Goal: Task Accomplishment & Management: Complete application form

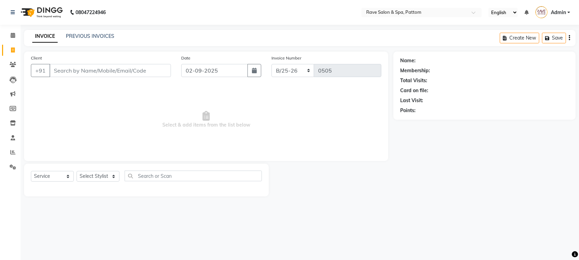
select select "service"
click at [112, 177] on select "Select Stylist Amal [PERSON_NAME] [PERSON_NAME] [PERSON_NAME] [PERSON_NAME] [PE…" at bounding box center [98, 176] width 43 height 11
select select "16740"
click at [77, 171] on select "Select Stylist Amal [PERSON_NAME] [PERSON_NAME] [PERSON_NAME] [PERSON_NAME] [PE…" at bounding box center [98, 176] width 43 height 11
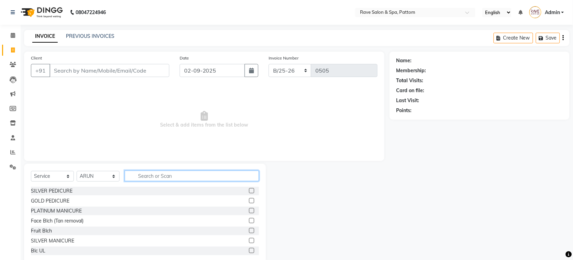
click at [143, 175] on input "text" at bounding box center [192, 175] width 134 height 11
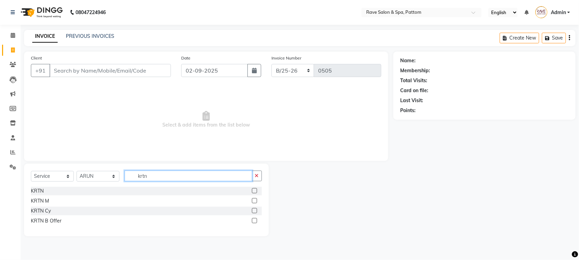
type input "krtn"
click at [254, 191] on label at bounding box center [254, 190] width 5 height 5
click at [254, 191] on input "checkbox" at bounding box center [254, 190] width 4 height 4
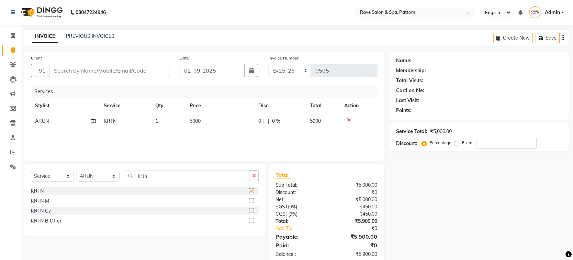
checkbox input "false"
click at [203, 121] on td "5000" at bounding box center [219, 120] width 69 height 15
select select "16740"
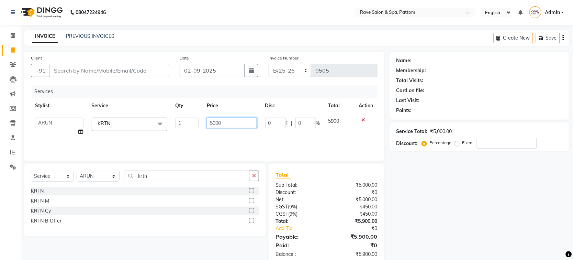
drag, startPoint x: 235, startPoint y: 122, endPoint x: 90, endPoint y: 120, distance: 144.9
click at [92, 121] on tr "[PERSON_NAME] [PERSON_NAME] [PERSON_NAME] [PERSON_NAME] [PERSON_NAME] [PERSON_N…" at bounding box center [204, 126] width 346 height 26
type input "8000"
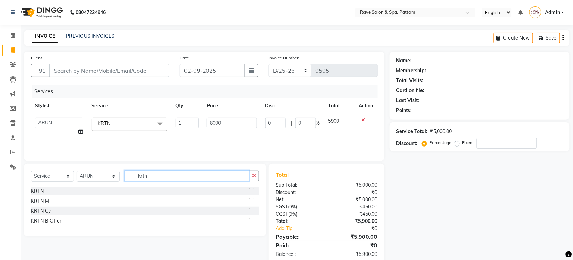
drag, startPoint x: 168, startPoint y: 179, endPoint x: 114, endPoint y: 175, distance: 54.4
click at [119, 177] on div "Select Service Product Membership Package Voucher Prepaid Gift Card Select Styl…" at bounding box center [145, 178] width 228 height 16
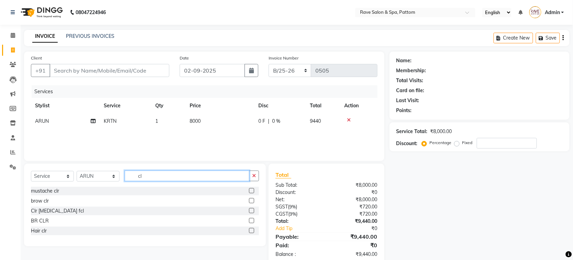
type input "c"
type input "high"
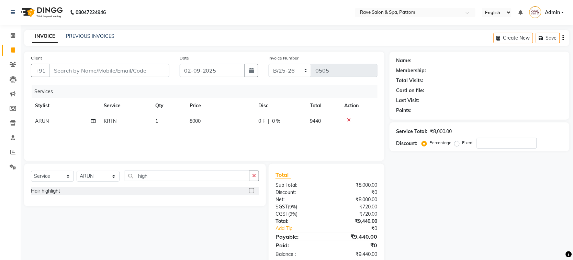
click at [251, 191] on label at bounding box center [251, 190] width 5 height 5
click at [251, 191] on input "checkbox" at bounding box center [251, 190] width 4 height 4
checkbox input "false"
click at [195, 130] on td "450" at bounding box center [219, 136] width 69 height 15
select select "16740"
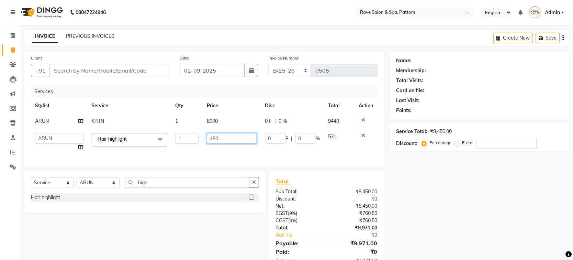
drag, startPoint x: 227, startPoint y: 136, endPoint x: 181, endPoint y: 142, distance: 46.4
click at [182, 142] on tr "[PERSON_NAME] [PERSON_NAME] [PERSON_NAME] [PERSON_NAME] [PERSON_NAME] [PERSON_N…" at bounding box center [204, 142] width 346 height 26
type input "2000"
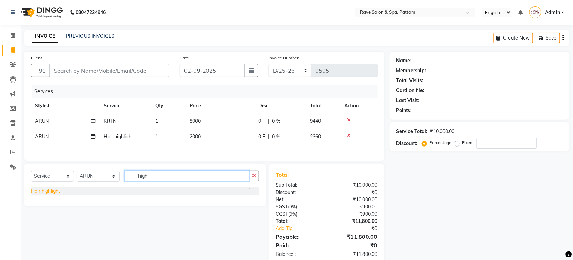
drag, startPoint x: 196, startPoint y: 173, endPoint x: 50, endPoint y: 192, distance: 147.1
click at [50, 192] on div "Select Service Product Membership Package Voucher Prepaid Gift Card Select Styl…" at bounding box center [145, 184] width 242 height 43
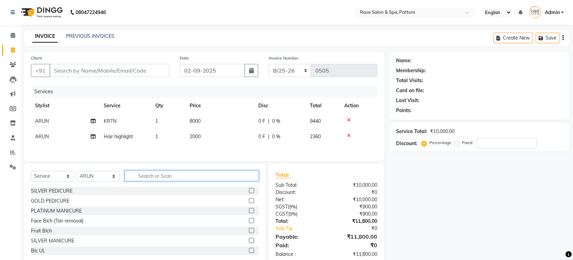
click at [154, 179] on input "text" at bounding box center [192, 175] width 134 height 11
click at [175, 177] on input "text" at bounding box center [192, 175] width 134 height 11
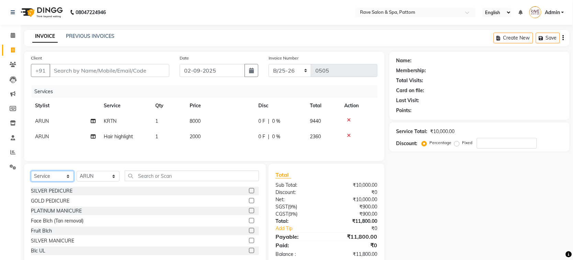
click at [62, 174] on select "Select Service Product Membership Package Voucher Prepaid Gift Card" at bounding box center [52, 176] width 43 height 11
select select "product"
click at [31, 173] on select "Select Service Product Membership Package Voucher Prepaid Gift Card" at bounding box center [52, 176] width 43 height 11
click at [143, 172] on div "Select Service Product Membership Package Voucher Prepaid Gift Card Select Styl…" at bounding box center [145, 213] width 242 height 101
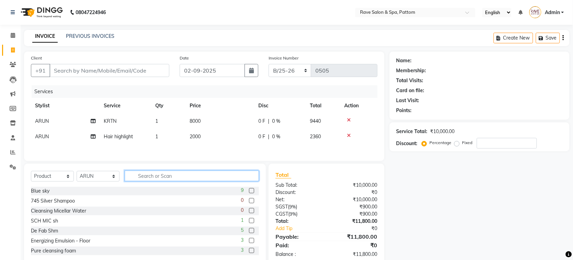
click at [143, 176] on input "text" at bounding box center [192, 175] width 134 height 11
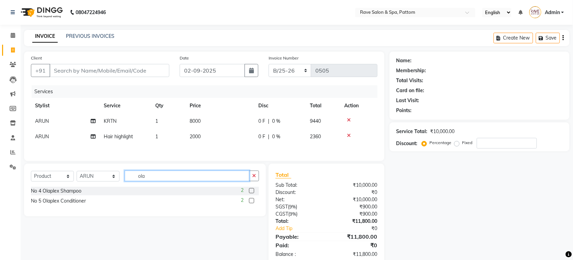
type input "ola"
click at [251, 192] on label at bounding box center [251, 190] width 5 height 5
click at [251, 192] on input "checkbox" at bounding box center [251, 190] width 4 height 4
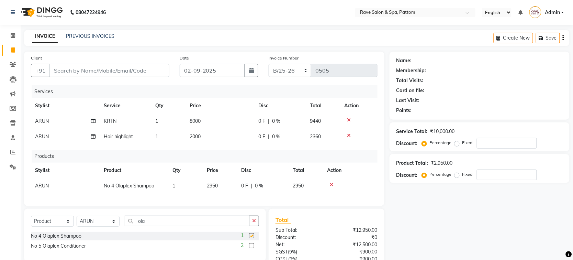
checkbox input "false"
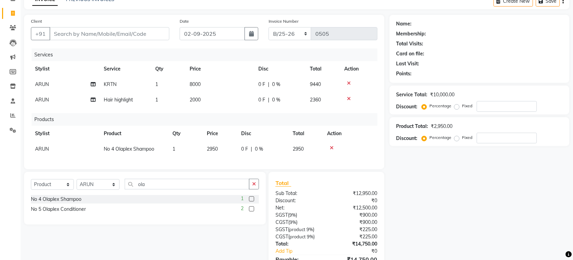
scroll to position [81, 0]
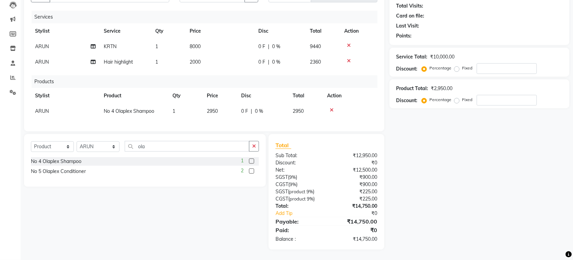
click at [252, 168] on label at bounding box center [251, 170] width 5 height 5
click at [252, 169] on input "checkbox" at bounding box center [251, 171] width 4 height 4
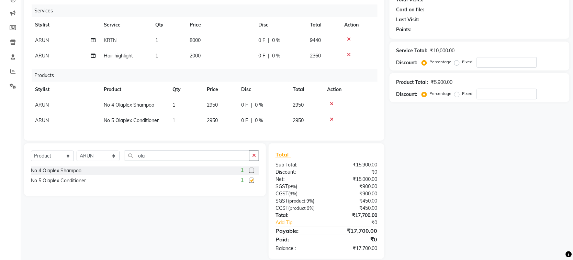
checkbox input "false"
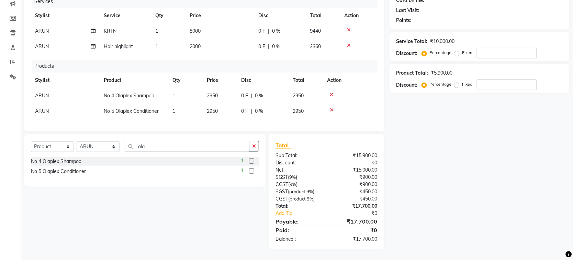
scroll to position [96, 0]
click at [180, 148] on input "ola" at bounding box center [187, 146] width 125 height 11
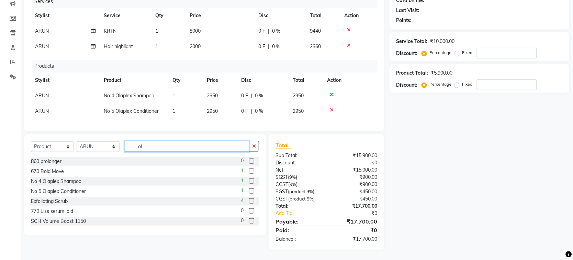
type input "o"
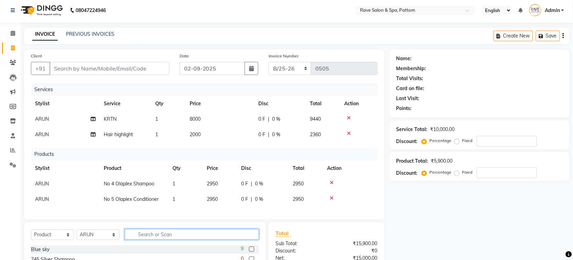
scroll to position [0, 0]
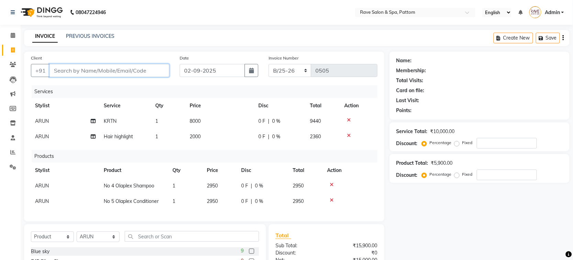
click at [134, 70] on input "Client" at bounding box center [109, 70] width 120 height 13
type input "s"
type input "0"
type input "s"
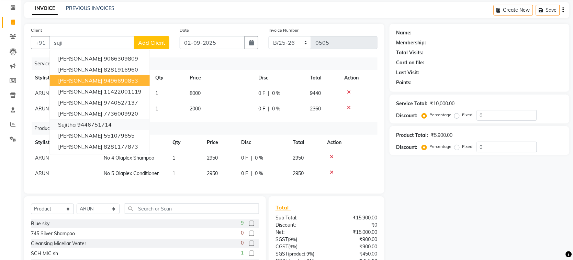
scroll to position [43, 0]
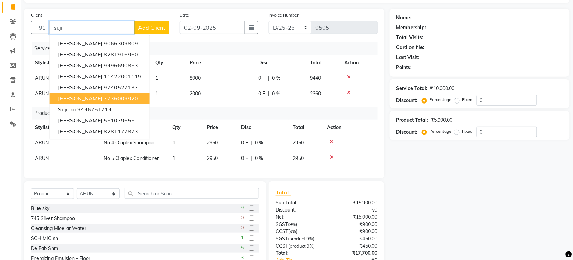
click at [126, 99] on button "[PERSON_NAME] 7736009920" at bounding box center [100, 98] width 100 height 11
type input "7736009920"
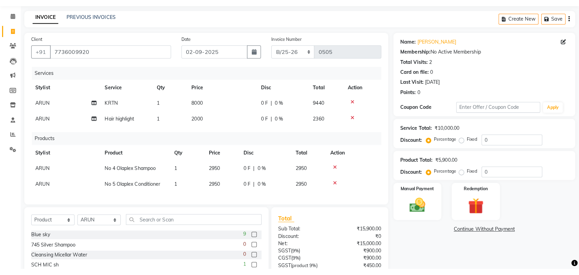
scroll to position [10, 0]
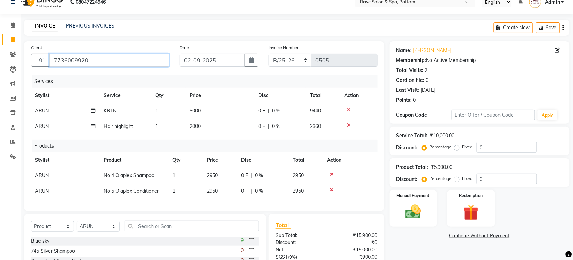
click at [129, 55] on input "7736009920" at bounding box center [109, 60] width 120 height 13
click at [128, 62] on input "7736009920" at bounding box center [109, 60] width 120 height 13
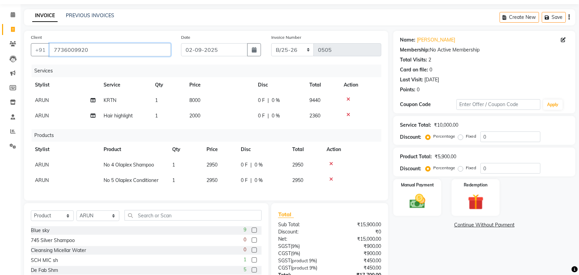
scroll to position [0, 0]
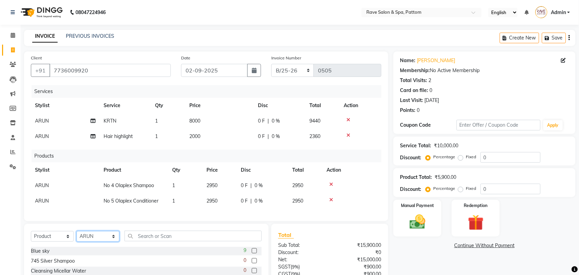
click at [105, 242] on select "Select Stylist Amal [PERSON_NAME] [PERSON_NAME] [PERSON_NAME] [PERSON_NAME] [PE…" at bounding box center [98, 236] width 43 height 11
select select "86200"
click at [77, 237] on select "Select Stylist Amal [PERSON_NAME] [PERSON_NAME] [PERSON_NAME] [PERSON_NAME] [PE…" at bounding box center [98, 236] width 43 height 11
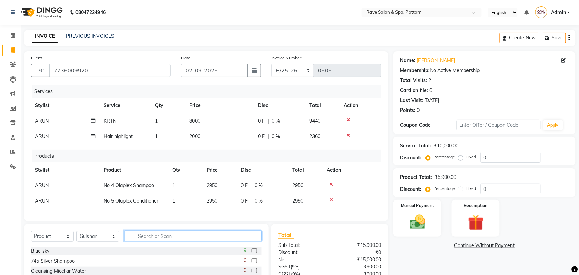
click at [143, 239] on input "text" at bounding box center [193, 236] width 137 height 11
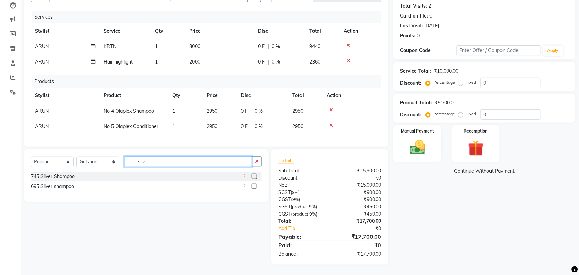
scroll to position [81, 0]
type input "silver"
click at [43, 163] on select "Select Service Product Membership Package Voucher Prepaid Gift Card" at bounding box center [52, 162] width 43 height 11
select select "service"
click at [31, 157] on select "Select Service Product Membership Package Voucher Prepaid Gift Card" at bounding box center [52, 162] width 43 height 11
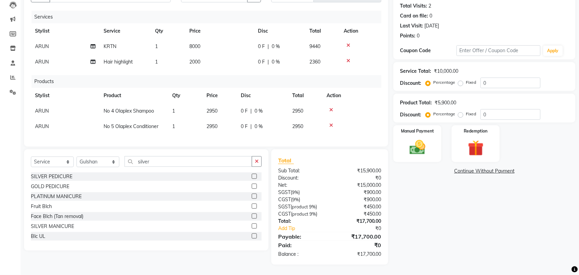
click at [252, 178] on label at bounding box center [254, 176] width 5 height 5
click at [252, 178] on input "checkbox" at bounding box center [254, 176] width 4 height 4
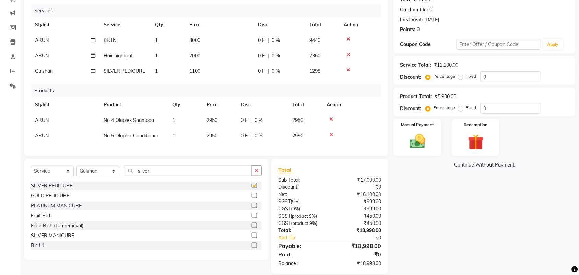
checkbox input "false"
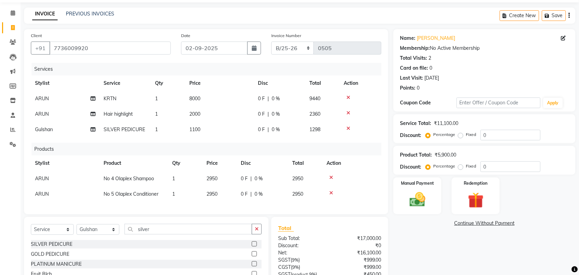
scroll to position [43, 0]
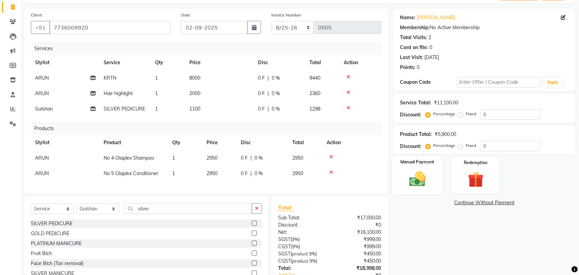
click at [420, 175] on img at bounding box center [417, 179] width 27 height 19
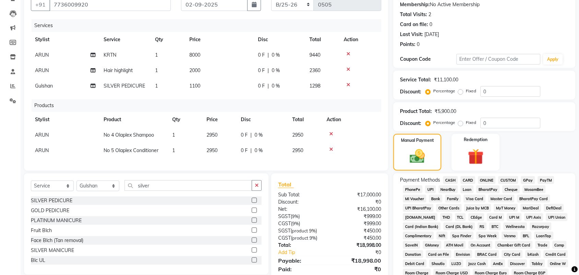
scroll to position [86, 0]
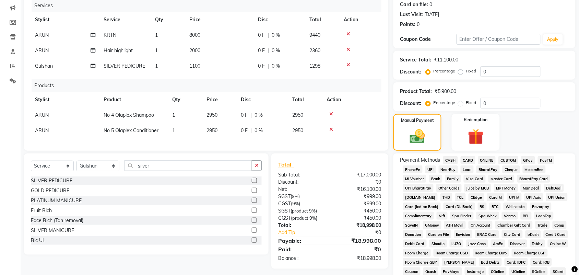
click at [332, 113] on icon at bounding box center [332, 114] width 4 height 5
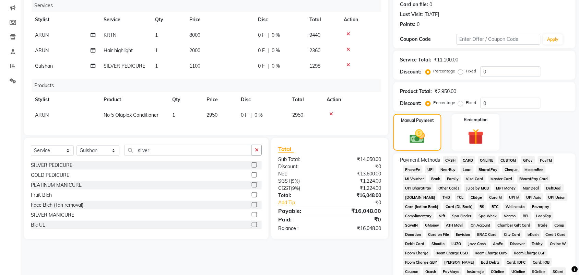
click at [332, 114] on icon at bounding box center [332, 114] width 4 height 5
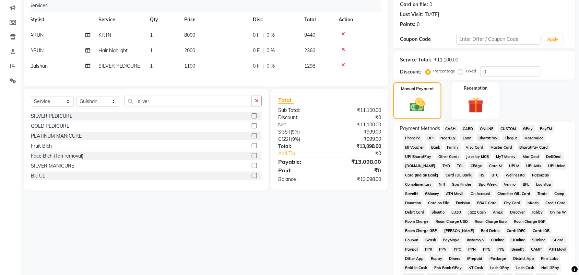
scroll to position [0, 0]
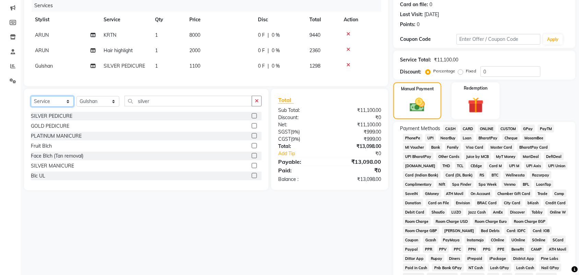
click at [42, 103] on select "Select Service Product Membership Package Voucher Prepaid Gift Card" at bounding box center [52, 101] width 43 height 11
select select "product"
click at [31, 102] on select "Select Service Product Membership Package Voucher Prepaid Gift Card" at bounding box center [52, 101] width 43 height 11
click at [101, 107] on select "Select Stylist Amal [PERSON_NAME] [PERSON_NAME] [PERSON_NAME] [PERSON_NAME] [PE…" at bounding box center [98, 101] width 43 height 11
select select "16741"
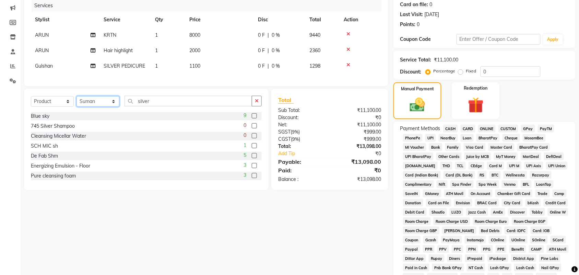
click at [77, 102] on select "Select Stylist Amal [PERSON_NAME] [PERSON_NAME] [PERSON_NAME] [PERSON_NAME] [PE…" at bounding box center [98, 101] width 43 height 11
drag, startPoint x: 157, startPoint y: 105, endPoint x: 128, endPoint y: 106, distance: 28.9
click at [133, 106] on input "silver" at bounding box center [189, 101] width 128 height 11
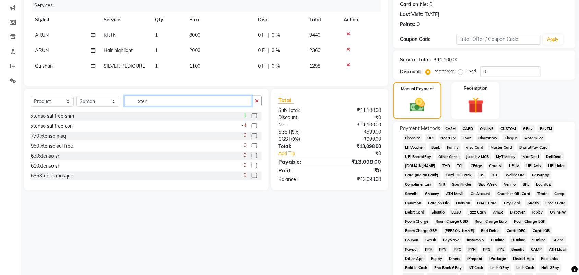
type input "xten"
click at [252, 118] on label at bounding box center [254, 115] width 5 height 5
click at [252, 118] on input "checkbox" at bounding box center [254, 116] width 4 height 4
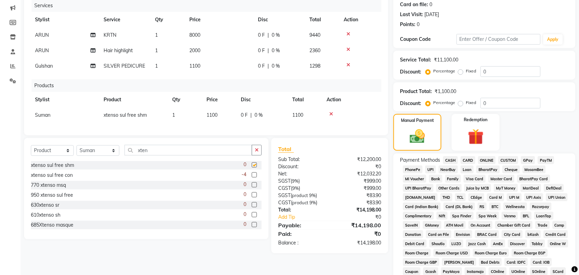
checkbox input "false"
click at [252, 177] on label at bounding box center [254, 174] width 5 height 5
click at [252, 177] on input "checkbox" at bounding box center [254, 175] width 4 height 4
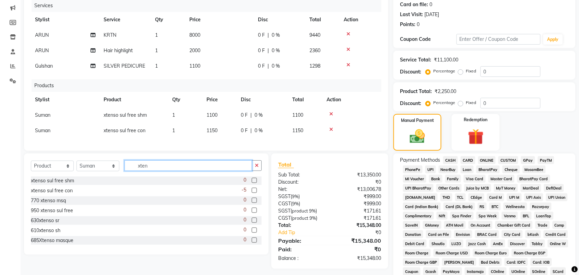
checkbox input "false"
drag, startPoint x: 157, startPoint y: 172, endPoint x: 105, endPoint y: 179, distance: 52.2
click at [105, 176] on div "Select Service Product Membership Package Voucher Prepaid Gift Card Select Styl…" at bounding box center [146, 168] width 231 height 16
click at [210, 130] on span "1150" at bounding box center [212, 130] width 11 height 6
select select "16741"
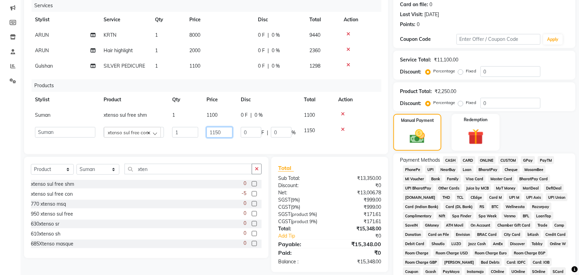
drag, startPoint x: 227, startPoint y: 130, endPoint x: 186, endPoint y: 136, distance: 42.0
click at [186, 136] on tr "[PERSON_NAME] [PERSON_NAME] [PERSON_NAME] [PERSON_NAME] [PERSON_NAME] [PERSON_N…" at bounding box center [206, 132] width 351 height 19
type input "1220"
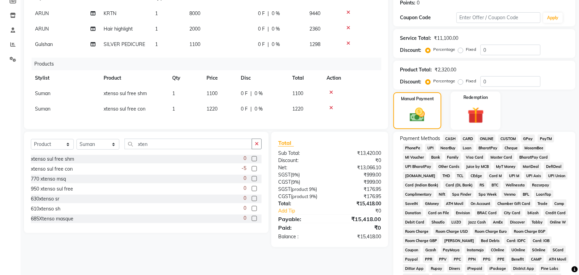
scroll to position [129, 0]
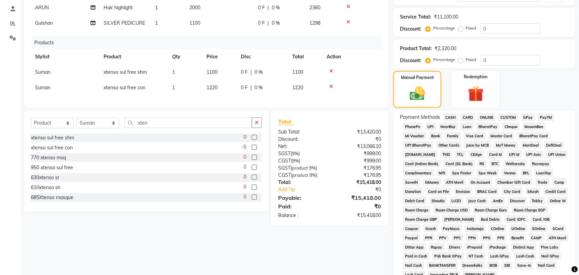
click at [471, 114] on span "CARD" at bounding box center [468, 117] width 15 height 8
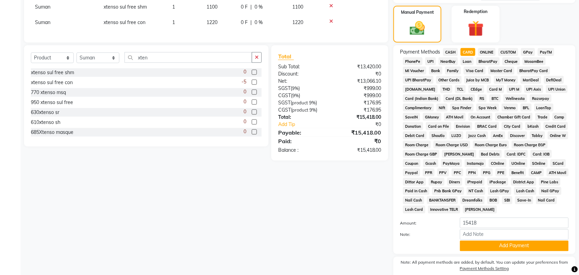
scroll to position [223, 0]
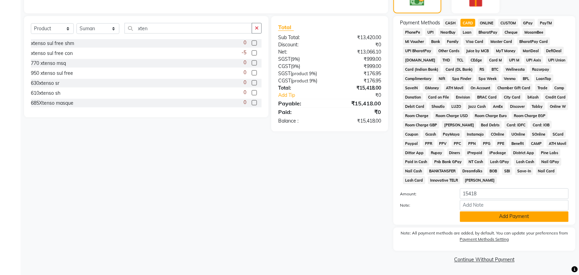
click at [495, 213] on button "Add Payment" at bounding box center [514, 216] width 109 height 11
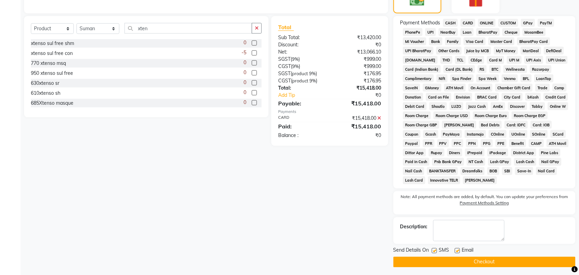
click at [435, 252] on label at bounding box center [434, 250] width 5 height 5
click at [435, 252] on input "checkbox" at bounding box center [434, 251] width 4 height 4
checkbox input "false"
click at [455, 252] on label at bounding box center [457, 250] width 5 height 5
click at [455, 252] on input "checkbox" at bounding box center [457, 251] width 4 height 4
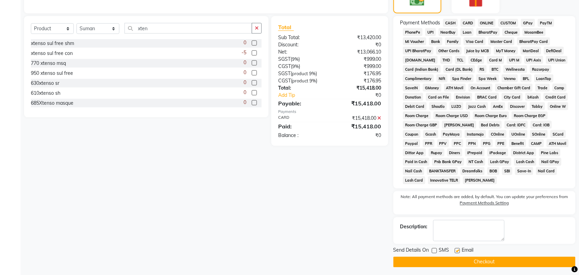
checkbox input "false"
click at [455, 259] on button "Checkout" at bounding box center [485, 262] width 182 height 11
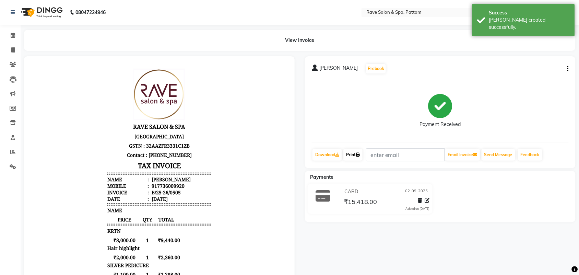
click at [359, 156] on icon at bounding box center [358, 155] width 4 height 4
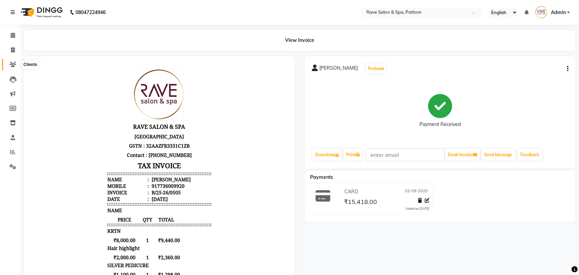
click at [14, 64] on icon at bounding box center [13, 64] width 7 height 5
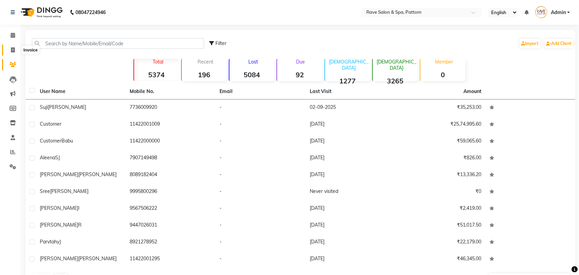
click at [15, 49] on span at bounding box center [13, 50] width 12 height 8
select select "service"
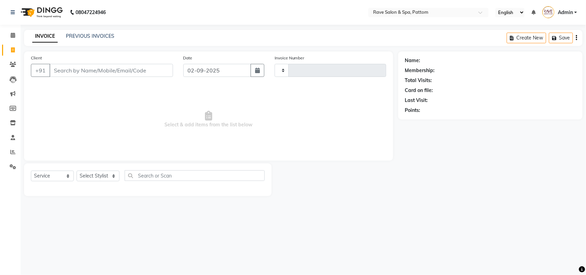
type input "0506"
select select "3587"
click at [93, 177] on select "Select Stylist" at bounding box center [98, 176] width 43 height 11
select select "83474"
click at [77, 171] on select "Select Stylist Amal [PERSON_NAME] [PERSON_NAME] [PERSON_NAME] [PERSON_NAME] [PE…" at bounding box center [98, 176] width 43 height 11
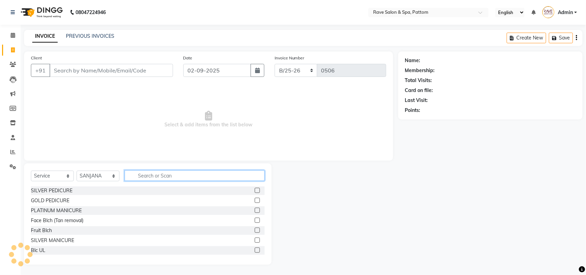
click at [153, 180] on input "text" at bounding box center [195, 175] width 140 height 11
type input "br"
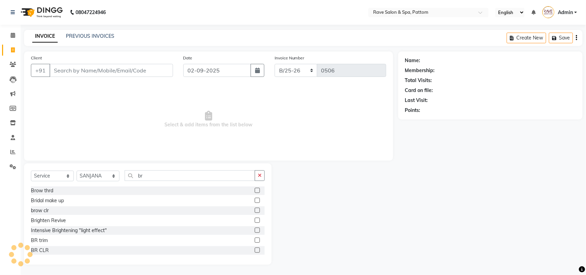
click at [255, 189] on label at bounding box center [257, 190] width 5 height 5
click at [255, 189] on input "checkbox" at bounding box center [257, 190] width 4 height 4
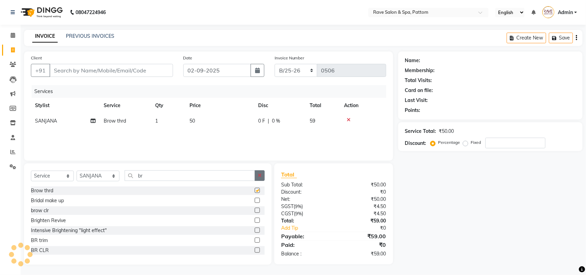
checkbox input "false"
click at [128, 77] on div "+91" at bounding box center [102, 70] width 142 height 13
click at [129, 73] on input "Client" at bounding box center [111, 70] width 124 height 13
type input "6"
type input "0"
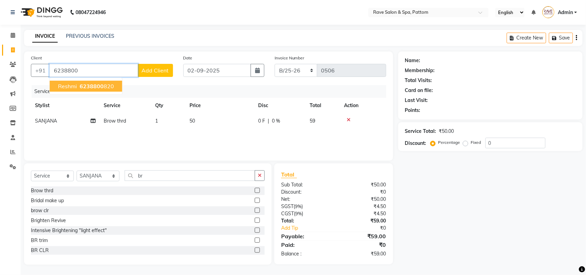
click at [107, 84] on ngb-highlight "6238800 820" at bounding box center [96, 86] width 36 height 7
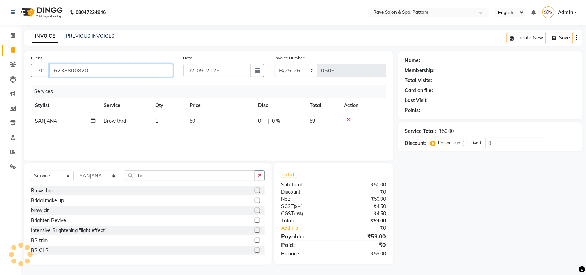
type input "6238800820"
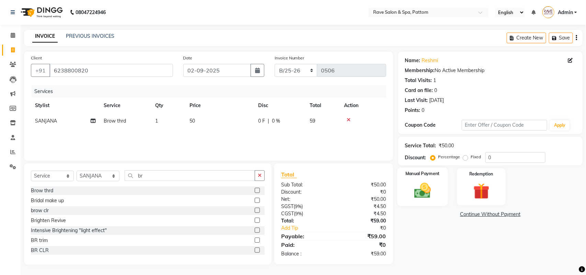
click at [423, 179] on div "Manual Payment" at bounding box center [422, 187] width 51 height 39
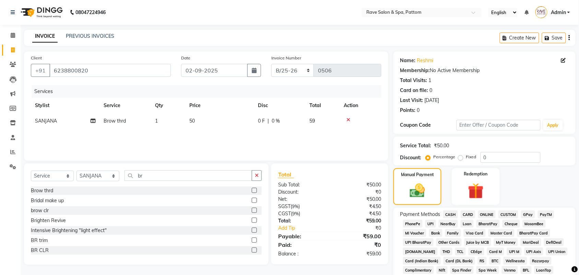
click at [529, 215] on span "GPay" at bounding box center [528, 214] width 14 height 8
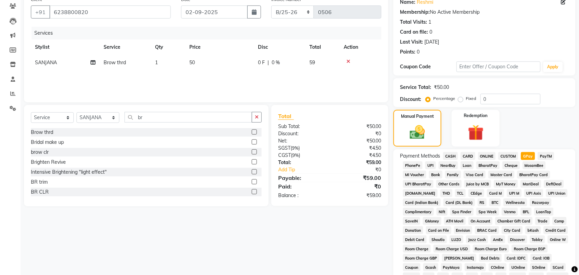
scroll to position [191, 0]
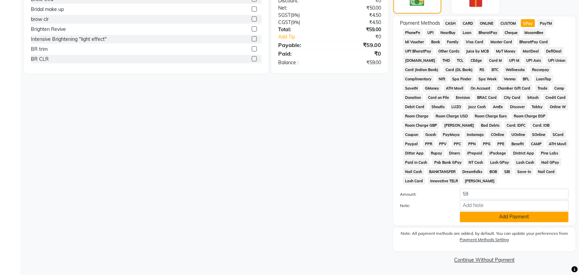
click at [485, 218] on button "Add Payment" at bounding box center [514, 217] width 109 height 11
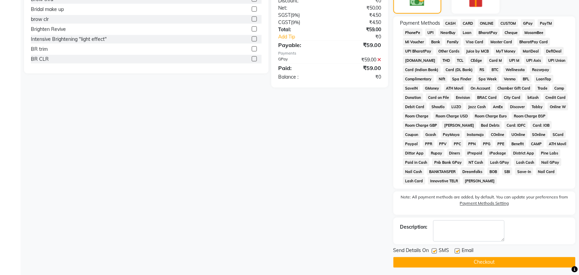
click at [435, 253] on label at bounding box center [434, 251] width 5 height 5
click at [435, 253] on input "checkbox" at bounding box center [434, 251] width 4 height 4
checkbox input "false"
click at [459, 251] on label at bounding box center [457, 251] width 5 height 5
click at [459, 251] on input "checkbox" at bounding box center [457, 251] width 4 height 4
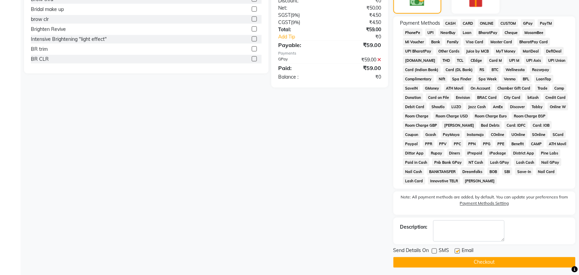
checkbox input "false"
click at [462, 259] on button "Checkout" at bounding box center [485, 262] width 182 height 11
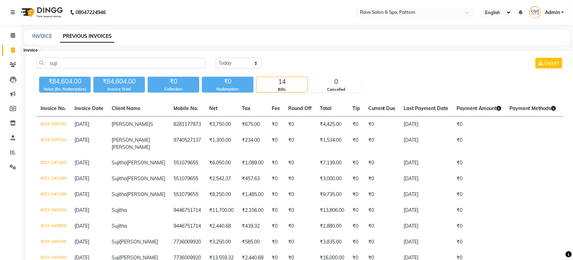
click at [13, 47] on icon at bounding box center [13, 49] width 4 height 5
select select "service"
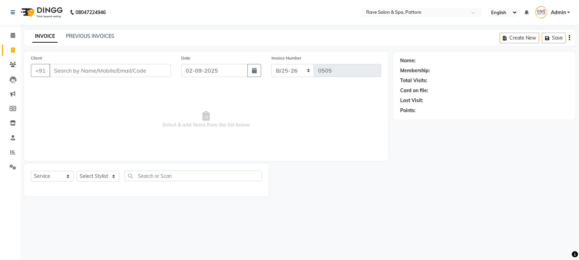
click at [120, 71] on input "Client" at bounding box center [110, 70] width 122 height 13
type input "s"
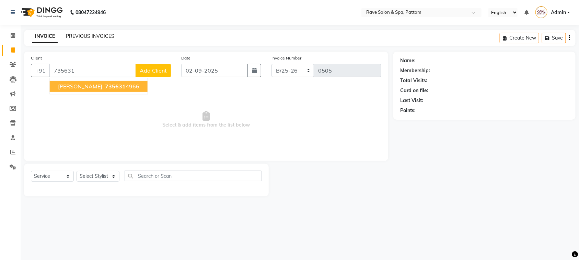
type input "735631"
click at [91, 35] on link "PREVIOUS INVOICES" at bounding box center [90, 36] width 48 height 6
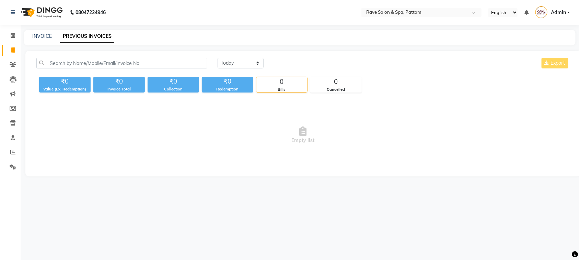
click at [94, 37] on link "PREVIOUS INVOICES" at bounding box center [87, 36] width 54 height 12
click at [96, 59] on input "text" at bounding box center [121, 63] width 171 height 11
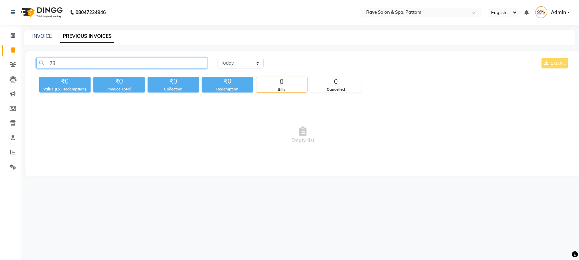
type input "7"
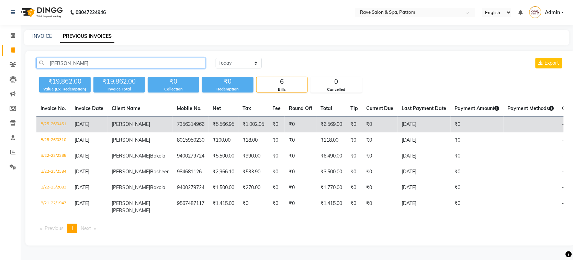
type input "sunitha"
click at [45, 122] on td "B/25-26/0461" at bounding box center [53, 124] width 34 height 16
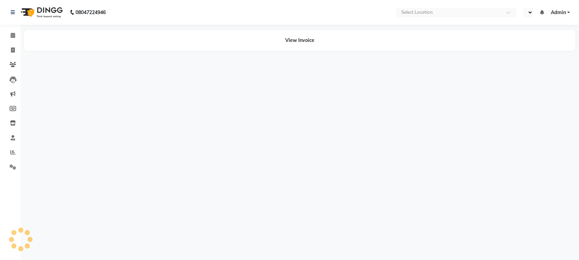
select select "en"
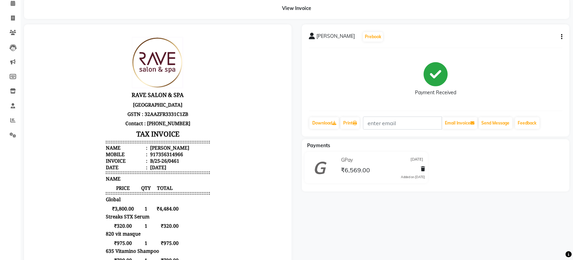
click at [562, 39] on button "button" at bounding box center [560, 36] width 4 height 7
click at [520, 48] on div "Edit Invoice" at bounding box center [527, 45] width 47 height 9
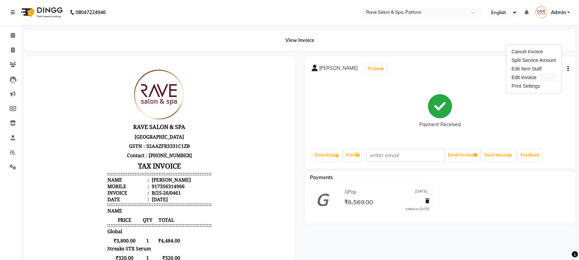
select select "service"
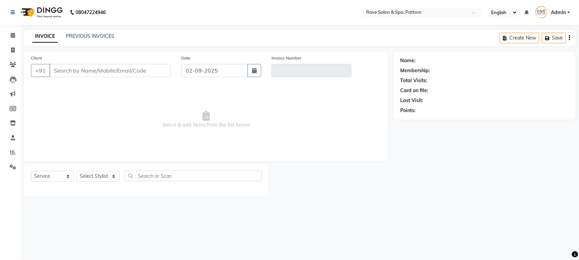
type input "7356314966"
type input "B/25-26/0461"
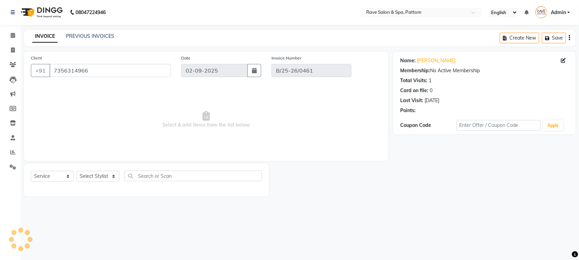
type input "24-08-2025"
select select "select"
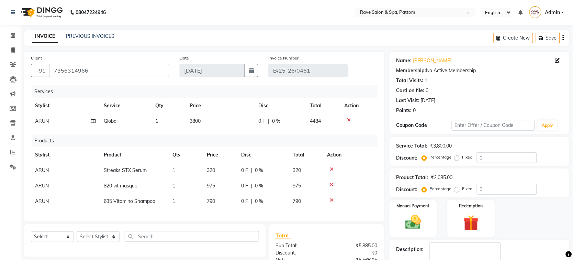
click at [117, 118] on span "Global" at bounding box center [111, 121] width 14 height 6
select select "16740"
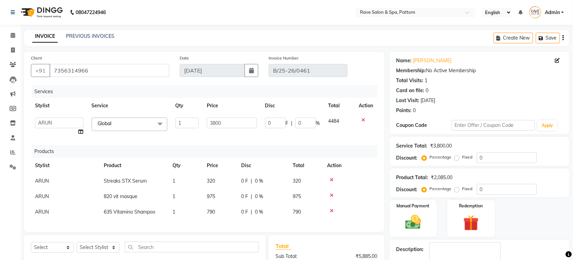
click at [120, 105] on th "Service" at bounding box center [130, 105] width 84 height 15
click at [118, 123] on span "Global x" at bounding box center [107, 124] width 22 height 9
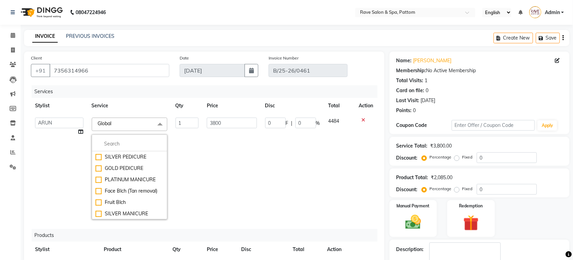
click at [119, 123] on span "Global x" at bounding box center [130, 123] width 76 height 13
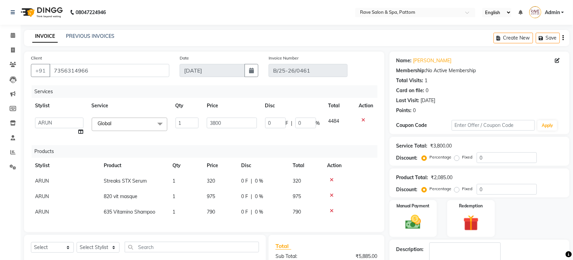
click at [118, 123] on span "Global x" at bounding box center [107, 124] width 22 height 9
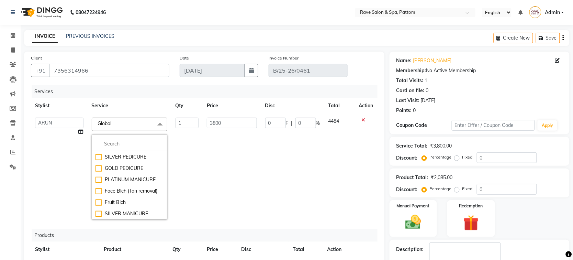
click at [119, 123] on span "Global x" at bounding box center [130, 123] width 76 height 13
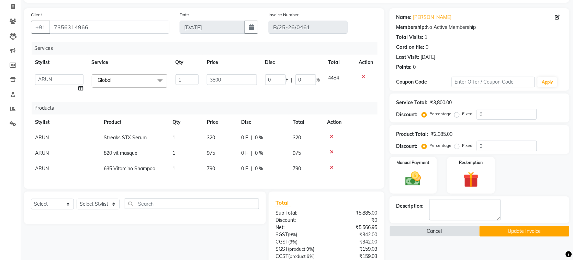
scroll to position [43, 0]
drag, startPoint x: 74, startPoint y: 85, endPoint x: 69, endPoint y: 82, distance: 6.5
click at [69, 82] on select "Amal Amit Anand ANU Aravind ARUN Bhawana Bibek Bijay Rai Bipendra DEEPAK Gulsha…" at bounding box center [59, 79] width 48 height 11
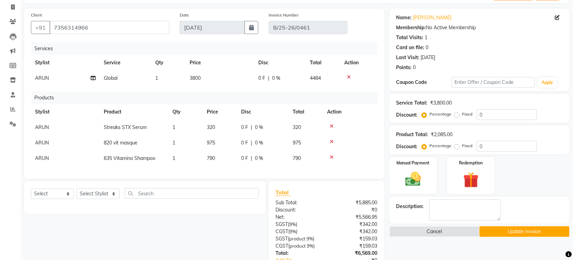
click at [137, 84] on td "Global" at bounding box center [125, 77] width 51 height 15
select select "16740"
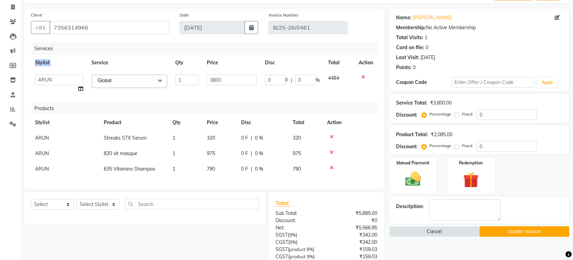
click at [83, 48] on div "Services Stylist Service Qty Price Disc Total Action Amal Amit Anand ANU Aravin…" at bounding box center [204, 112] width 346 height 140
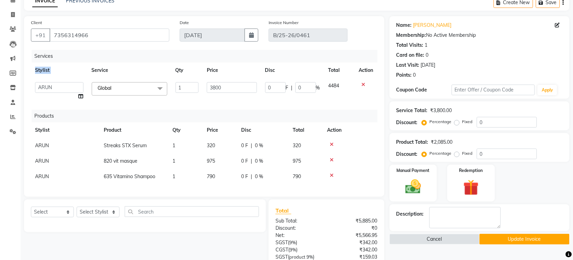
scroll to position [35, 0]
click at [119, 92] on span "Global x" at bounding box center [130, 88] width 76 height 13
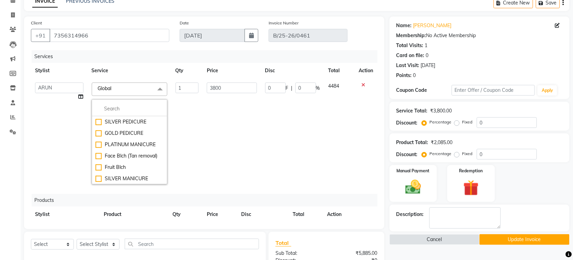
click at [119, 92] on span "Global x" at bounding box center [130, 88] width 76 height 13
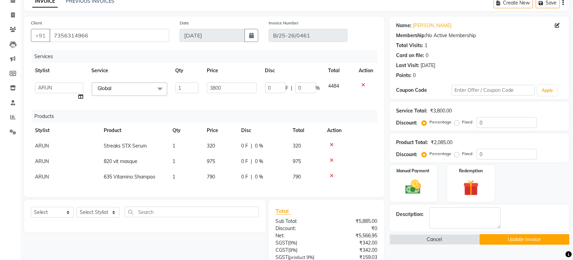
click at [124, 90] on span "Global x" at bounding box center [130, 88] width 76 height 13
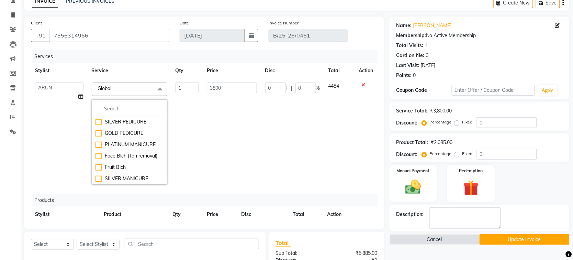
click at [124, 90] on span "Global x" at bounding box center [130, 88] width 76 height 13
